Goal: Communication & Community: Participate in discussion

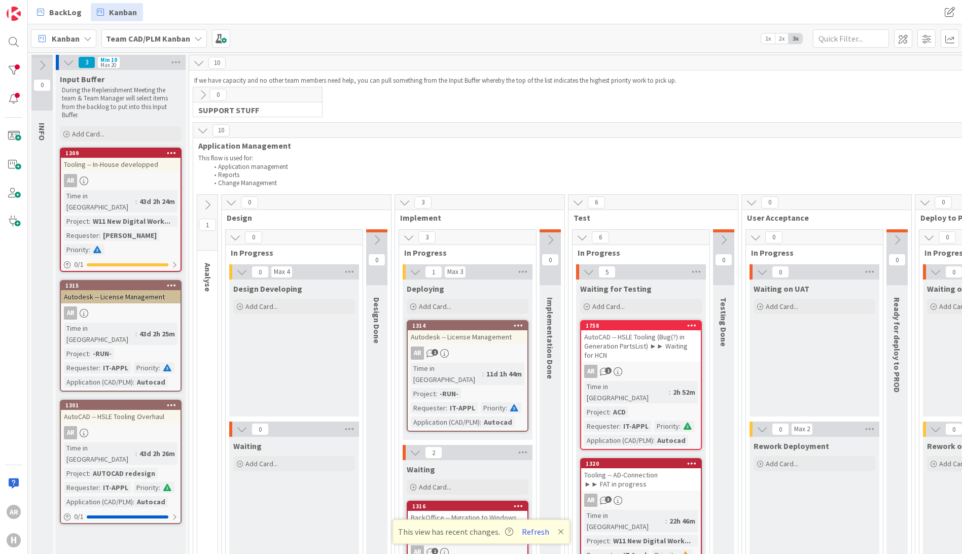
click at [639, 340] on div "AutoCAD -- HSLE Tooling (Bug(?) in Generation PartsList) ►► Waiting for HCN" at bounding box center [641, 345] width 120 height 31
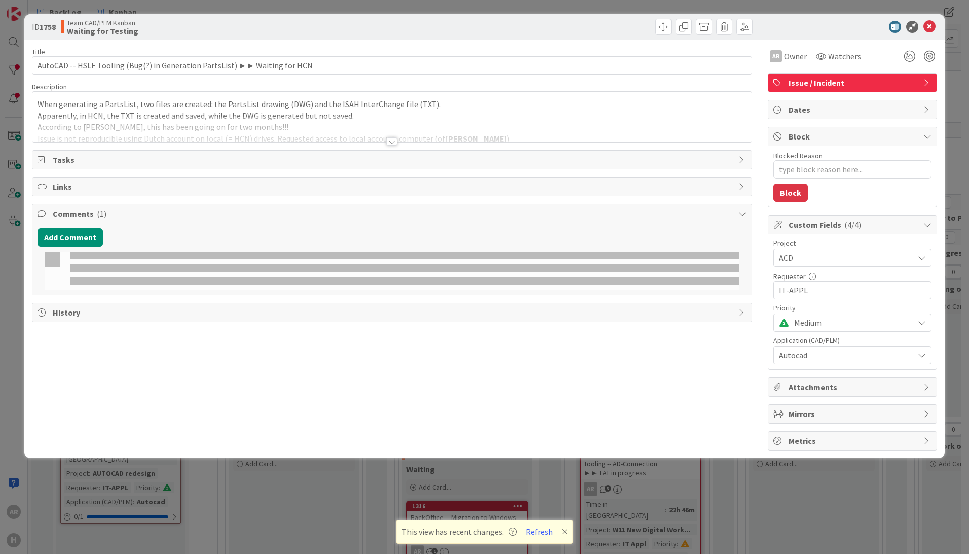
type textarea "x"
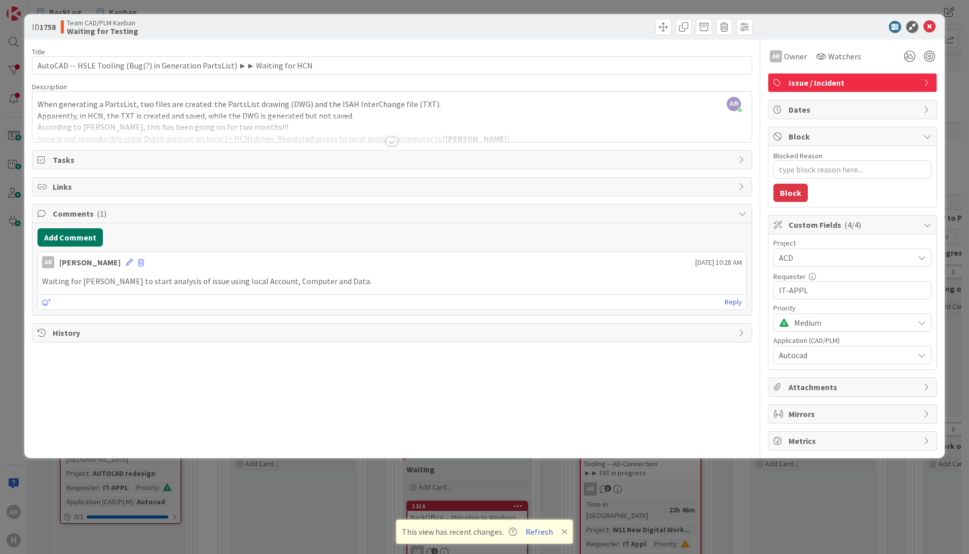
click at [63, 237] on button "Add Comment" at bounding box center [70, 237] width 65 height 18
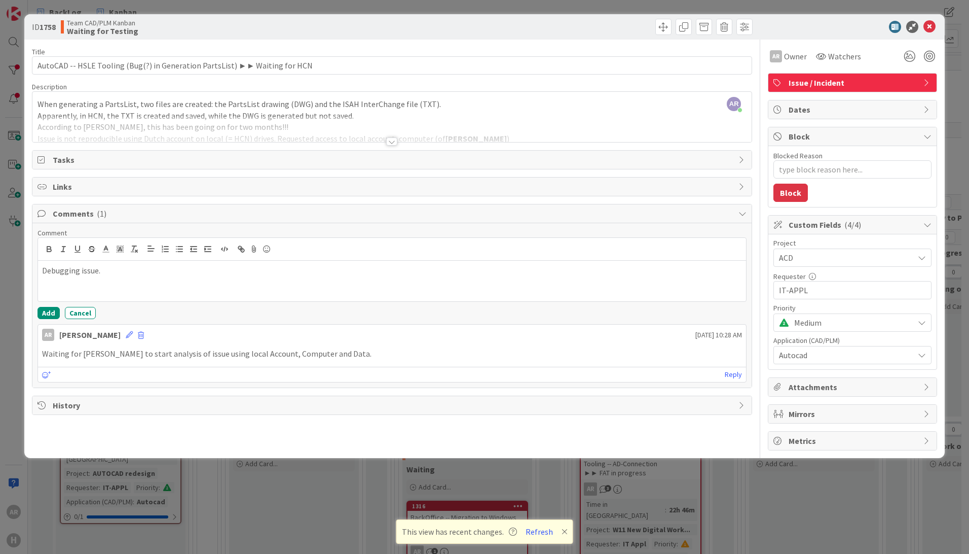
click at [169, 355] on p "Waiting for [PERSON_NAME] to start analysis of issue using local Account, Compu…" at bounding box center [392, 354] width 700 height 12
drag, startPoint x: 52, startPoint y: 353, endPoint x: 348, endPoint y: 355, distance: 296.1
click at [348, 355] on p "Waiting for [PERSON_NAME] to start analysis of issue using local Account, Compu…" at bounding box center [392, 354] width 700 height 12
copy p "iting for [PERSON_NAME] to start analysis of issue using local Account, Compute…"
click at [116, 272] on p "Debugging issue." at bounding box center [392, 271] width 700 height 12
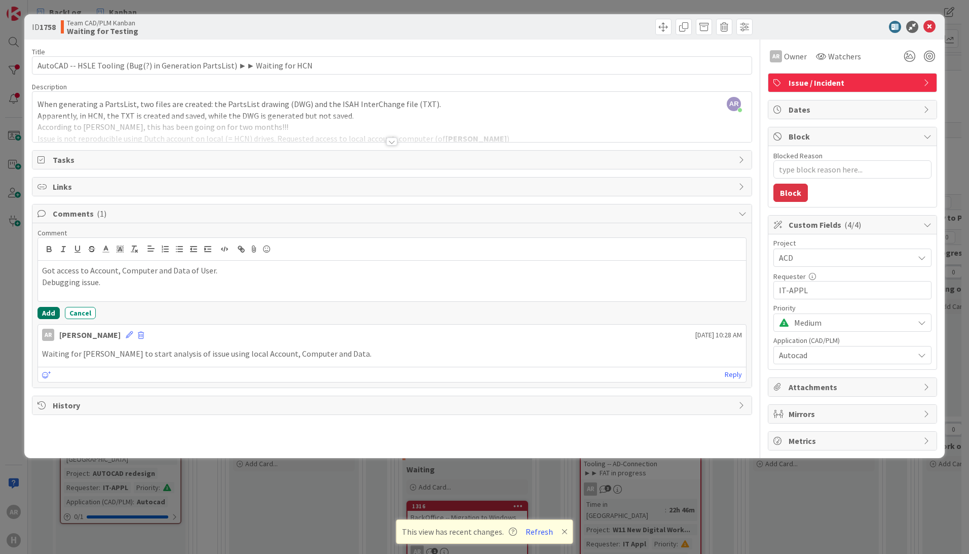
click at [47, 311] on button "Add" at bounding box center [49, 313] width 22 height 12
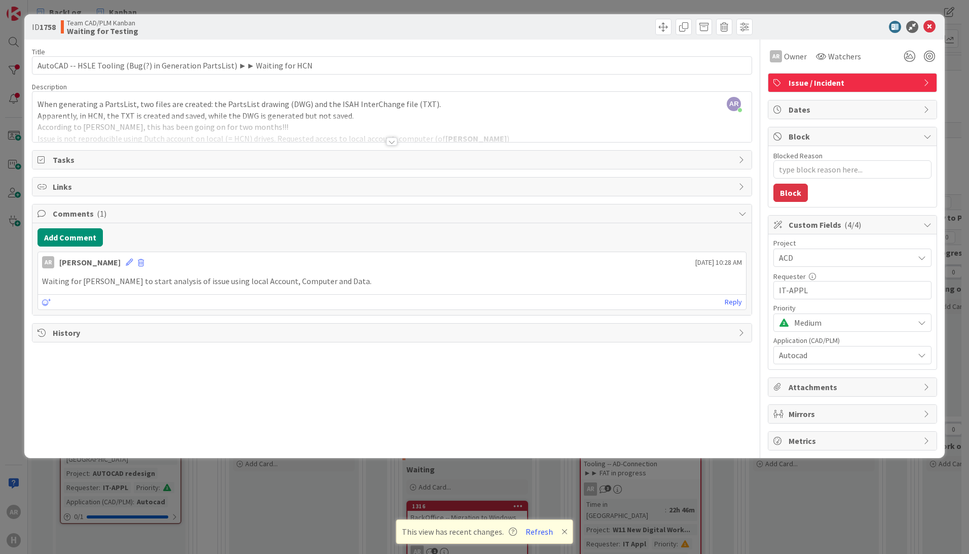
type textarea "x"
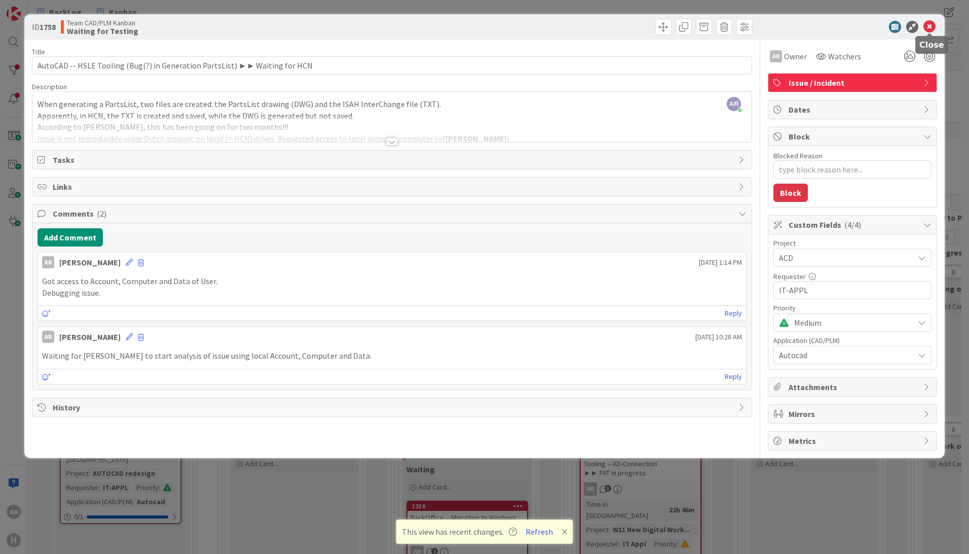
click at [931, 24] on icon at bounding box center [930, 27] width 12 height 12
